Goal: Check status

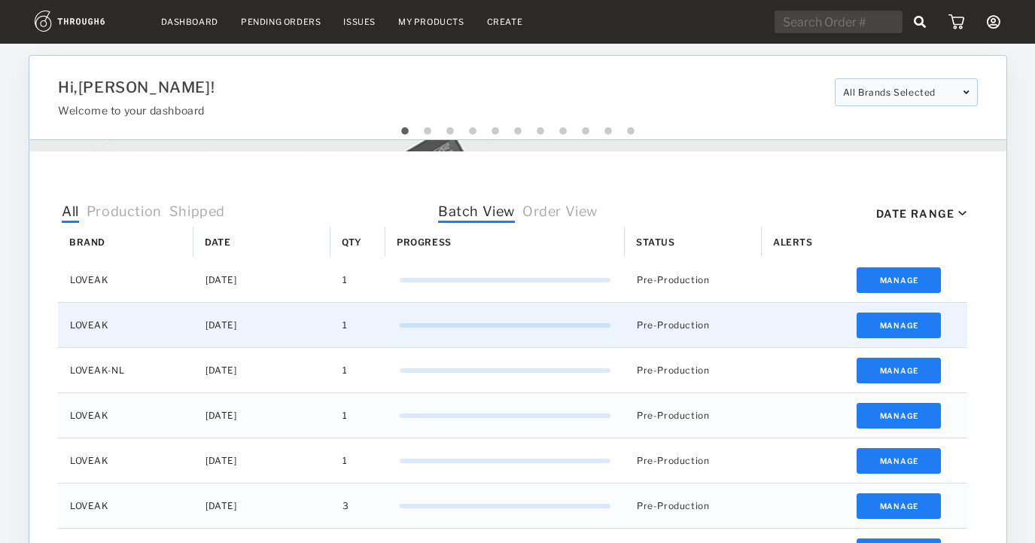
select select "8"
select select "2025"
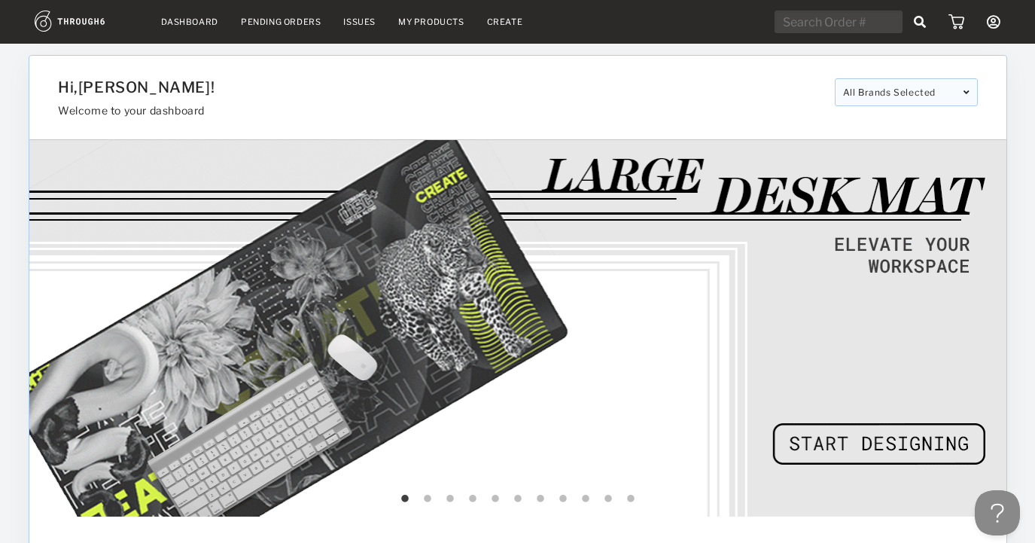
click at [176, 17] on link "Dashboard" at bounding box center [189, 22] width 57 height 11
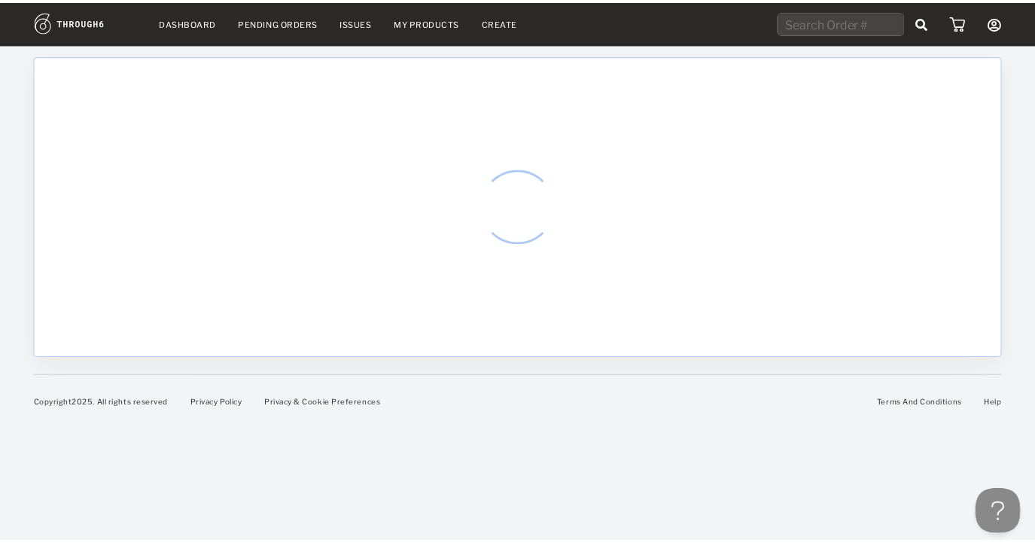
select select "8"
select select "2025"
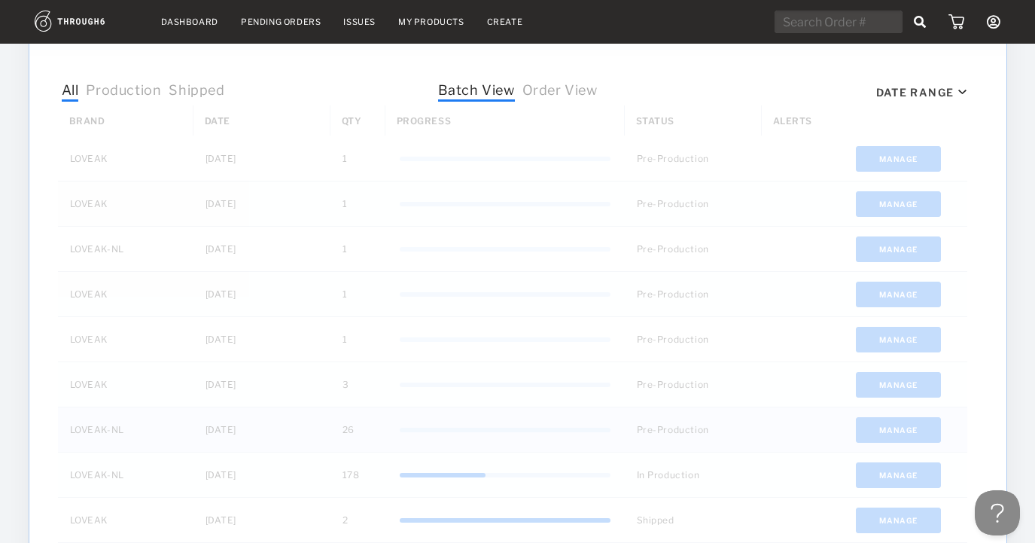
scroll to position [651, 0]
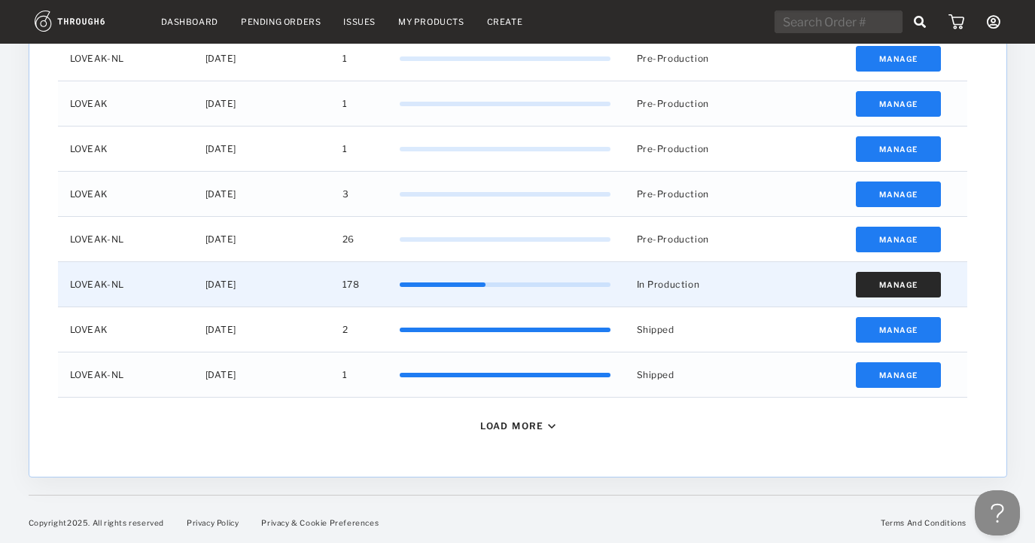
click at [859, 282] on button "Manage" at bounding box center [898, 285] width 85 height 26
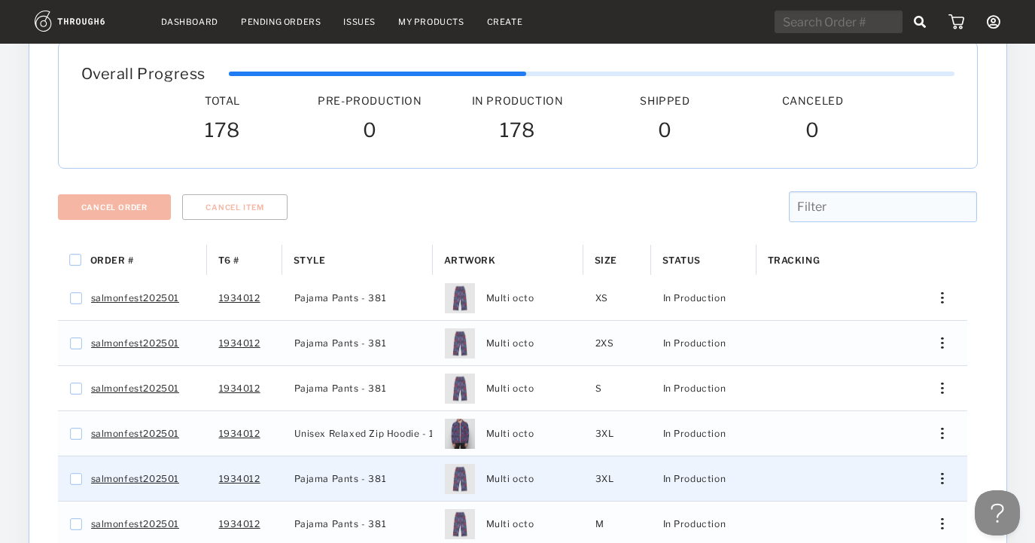
scroll to position [431, 0]
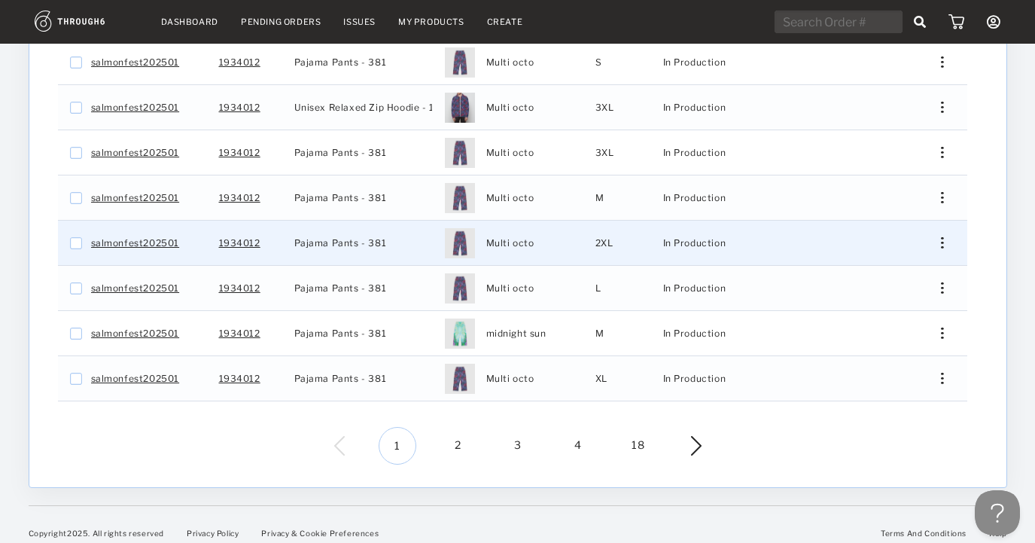
click at [939, 237] on div "Press SPACE to select this row." at bounding box center [936, 242] width 36 height 11
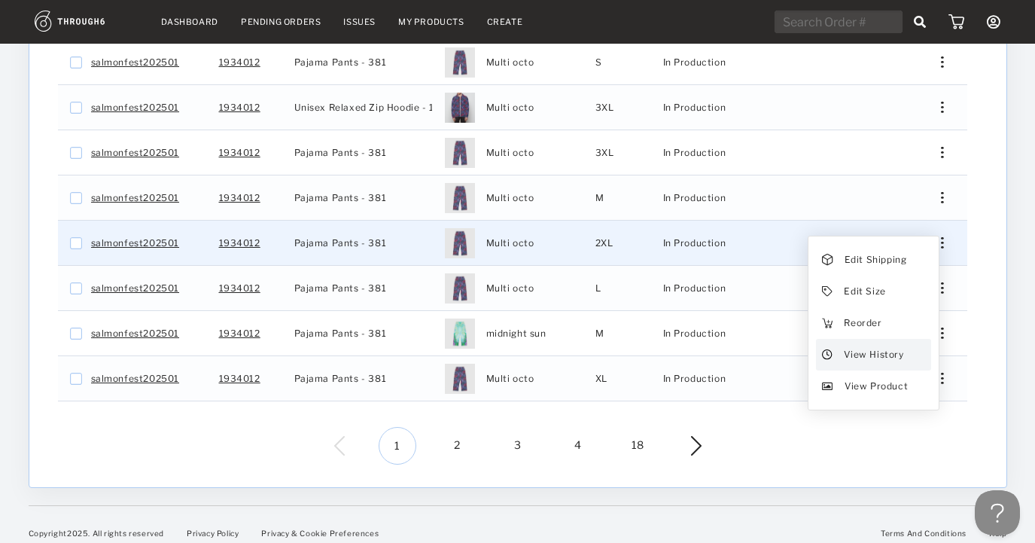
click at [845, 345] on span "View History" at bounding box center [873, 355] width 59 height 20
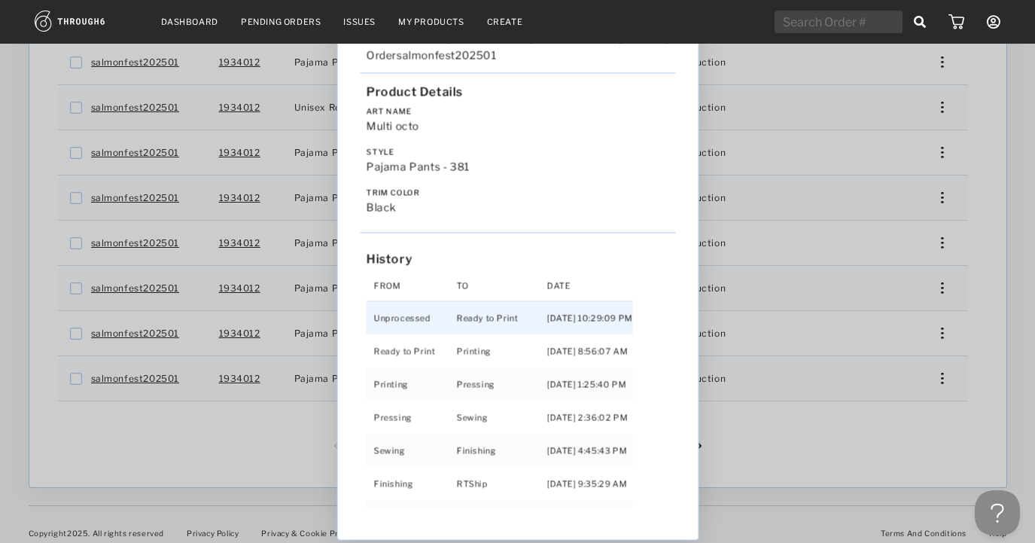
scroll to position [0, 0]
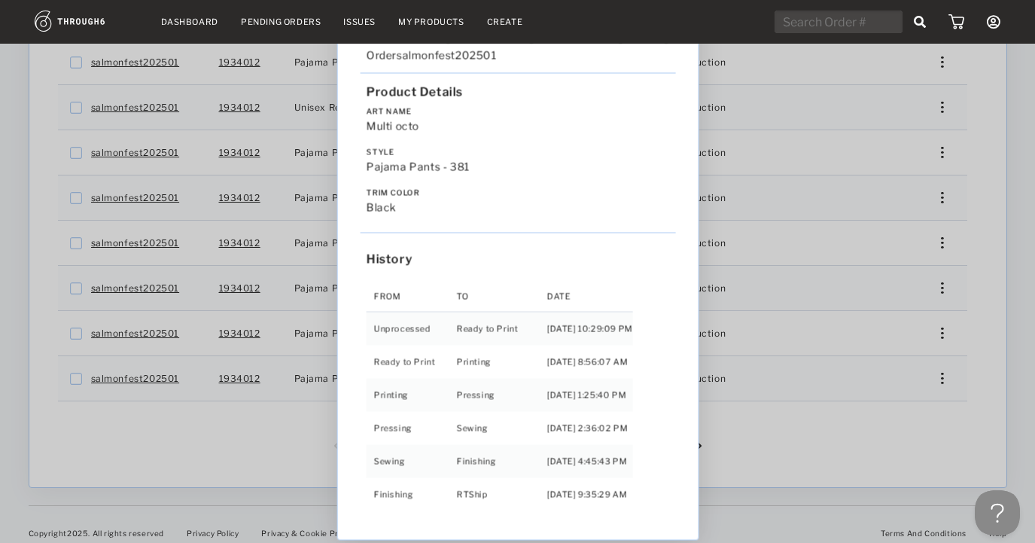
click at [663, 70] on div "Order salmonfest202501" at bounding box center [517, 60] width 315 height 25
